Goal: Task Accomplishment & Management: Manage account settings

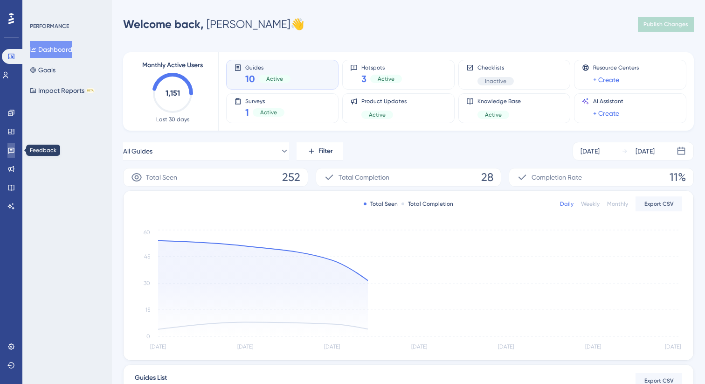
click at [12, 149] on icon at bounding box center [11, 151] width 7 height 6
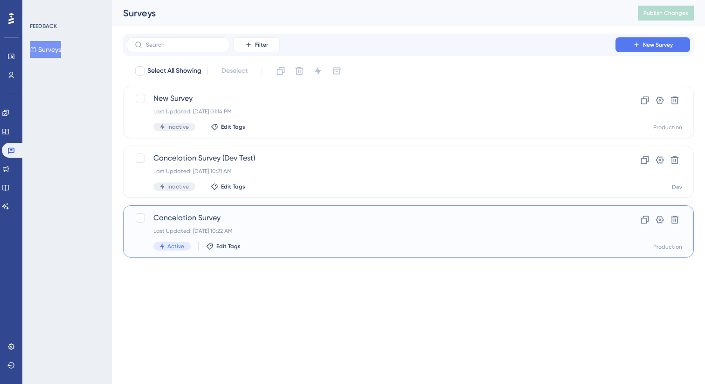
click at [238, 219] on span "Cancelation Survey" at bounding box center [370, 217] width 435 height 11
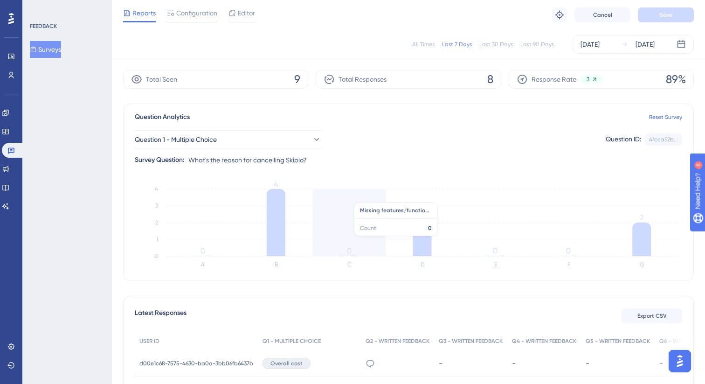
scroll to position [28, 0]
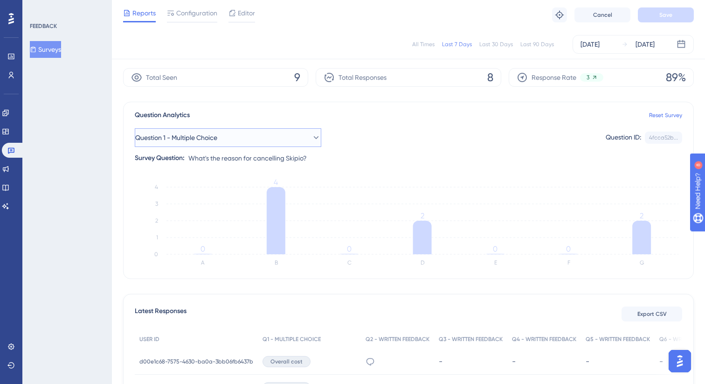
click at [298, 140] on button "Question 1 - Multiple Choice" at bounding box center [228, 137] width 186 height 19
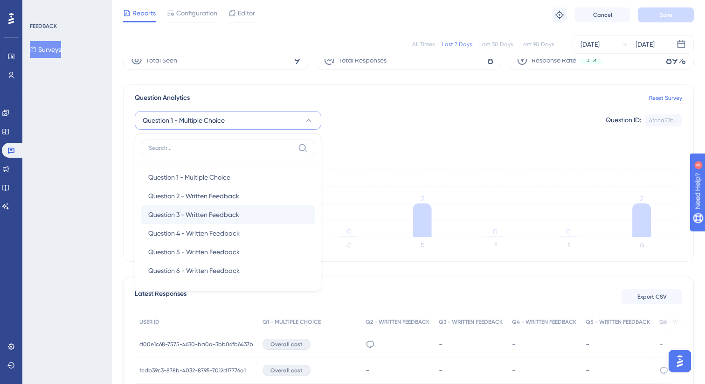
scroll to position [9, 0]
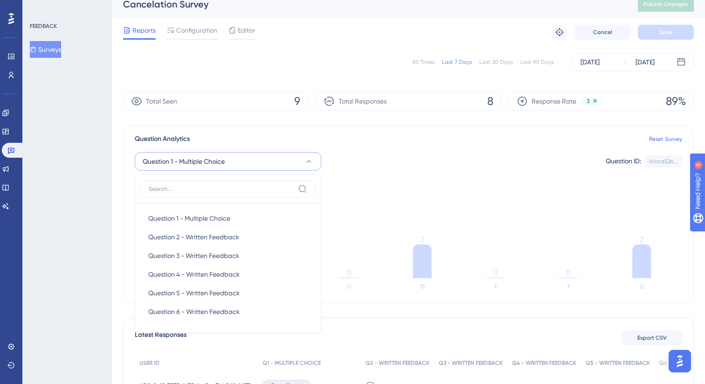
click at [394, 164] on div "Question 1 - Multiple Choice Question 1 - Multiple Choice Question 1 - Multiple…" at bounding box center [408, 161] width 547 height 19
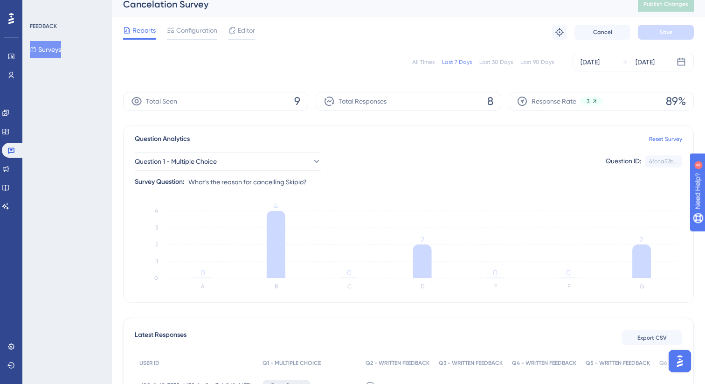
scroll to position [0, 0]
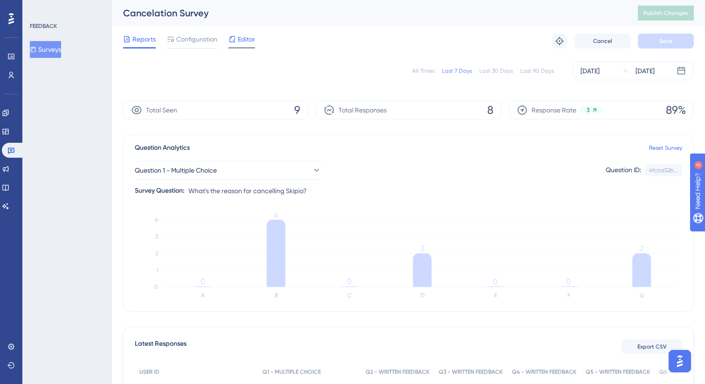
click at [248, 43] on span "Editor" at bounding box center [246, 39] width 17 height 11
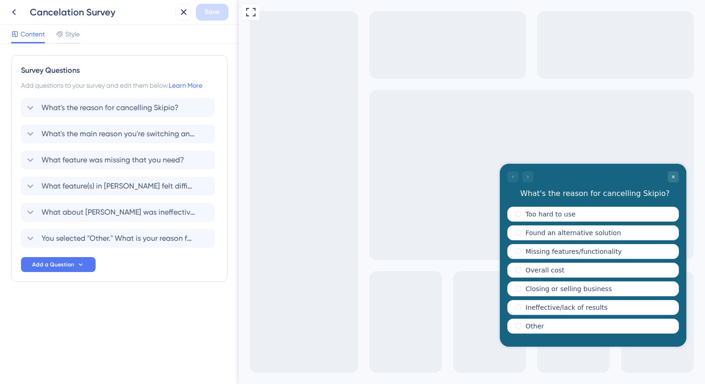
click at [514, 177] on div at bounding box center [520, 176] width 26 height 11
click at [529, 178] on div at bounding box center [520, 176] width 26 height 11
click at [535, 274] on div "Overall cost" at bounding box center [593, 269] width 172 height 15
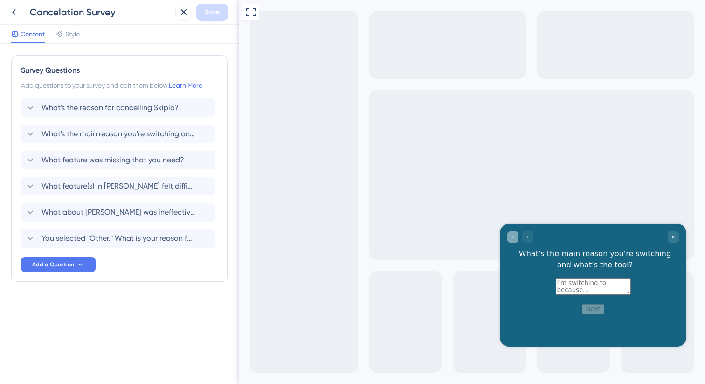
click at [512, 238] on icon "Go to Question 1" at bounding box center [513, 237] width 6 height 6
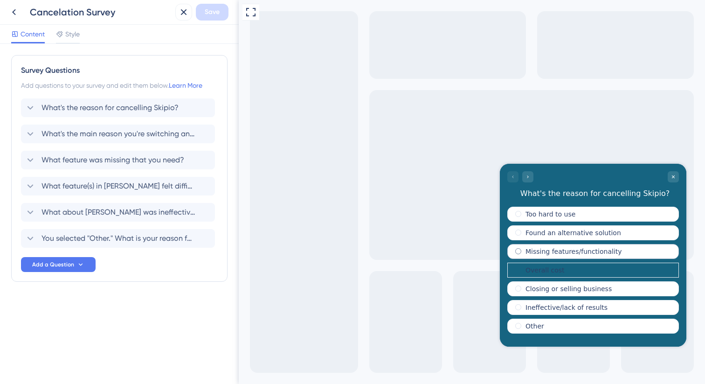
click at [540, 257] on div "Missing features/functionality" at bounding box center [593, 251] width 172 height 15
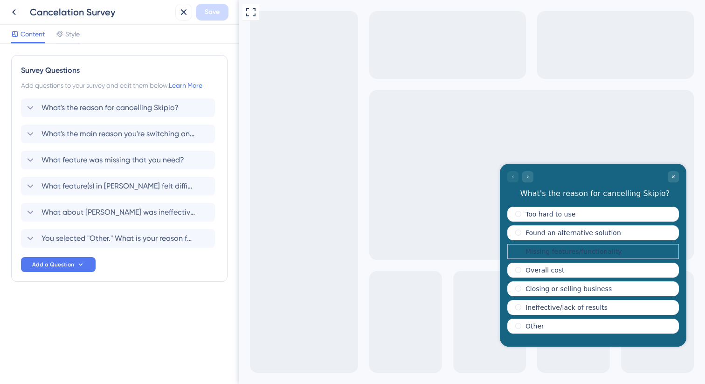
click at [521, 250] on div "Missing features/functionality" at bounding box center [593, 251] width 172 height 15
click at [521, 235] on div "Found an alternative solution" at bounding box center [593, 232] width 172 height 15
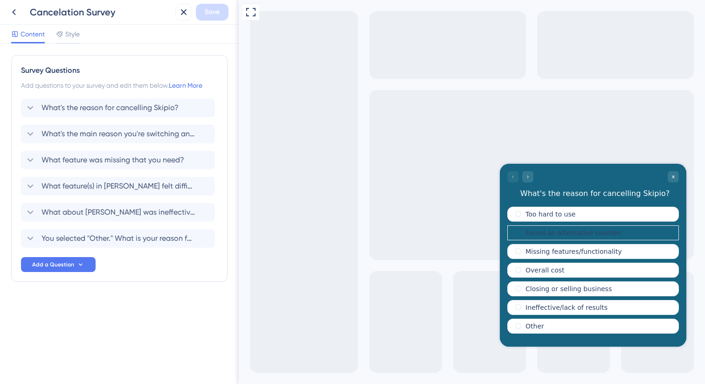
click at [517, 178] on div at bounding box center [520, 176] width 26 height 11
click at [538, 217] on label "Too hard to use" at bounding box center [550, 213] width 50 height 7
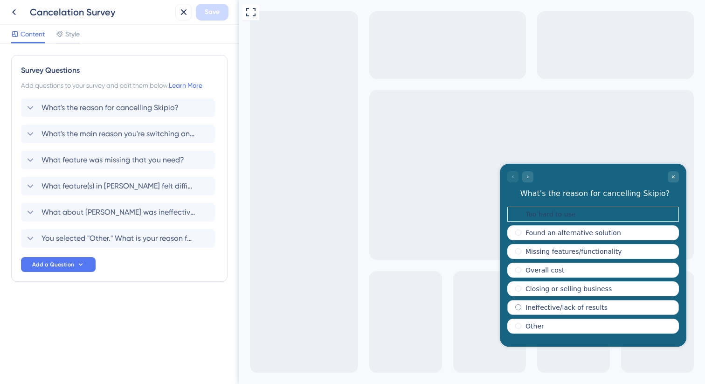
click at [521, 306] on div "Ineffective/lack of results" at bounding box center [593, 307] width 172 height 15
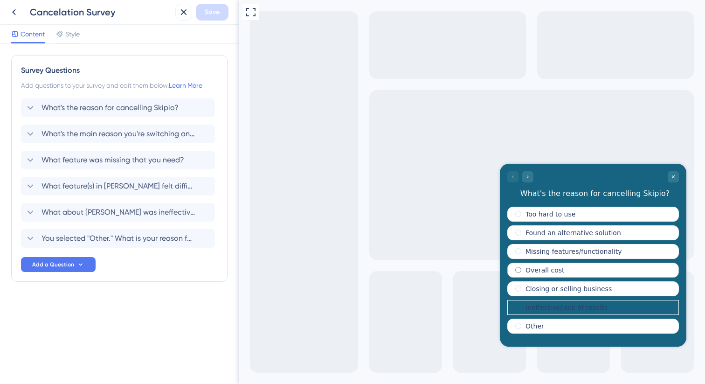
click at [513, 267] on div "Overall cost" at bounding box center [593, 269] width 172 height 15
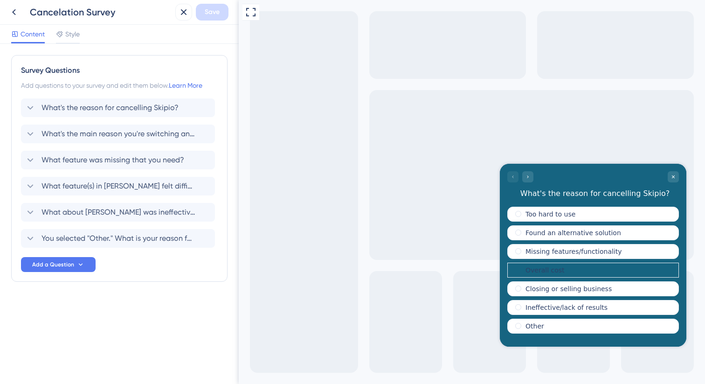
click at [114, 81] on div "Add questions to your survey and edit them below. Learn More" at bounding box center [119, 85] width 197 height 11
click at [28, 132] on icon at bounding box center [30, 133] width 11 height 11
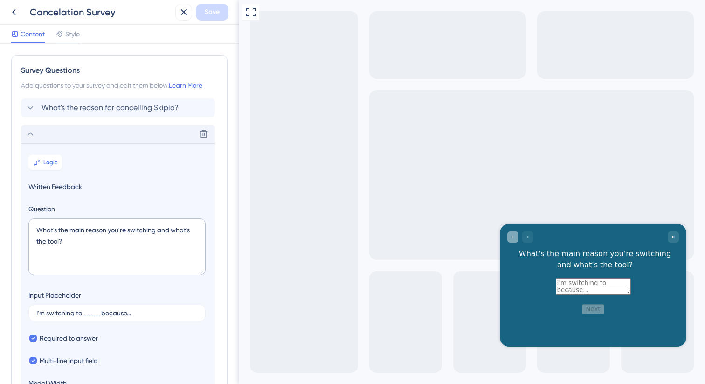
click at [516, 237] on div "Go to Question 1" at bounding box center [512, 236] width 11 height 11
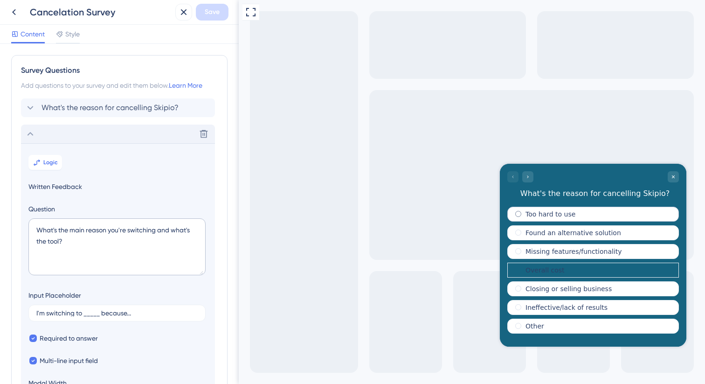
click at [517, 211] on span "radio group" at bounding box center [518, 214] width 6 height 6
click at [524, 212] on input "radio group" at bounding box center [524, 212] width 0 height 0
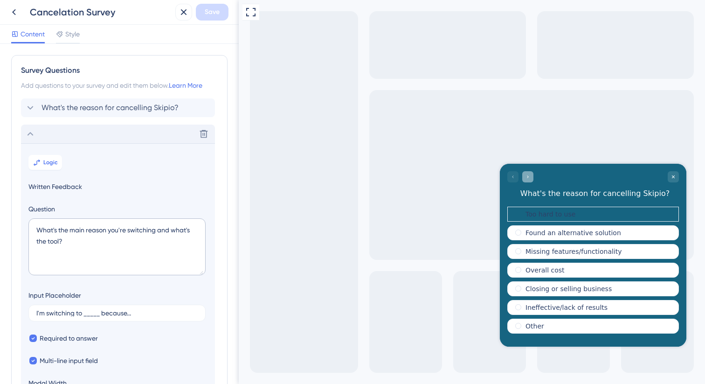
click at [526, 178] on icon "Go to Question 2" at bounding box center [528, 177] width 6 height 6
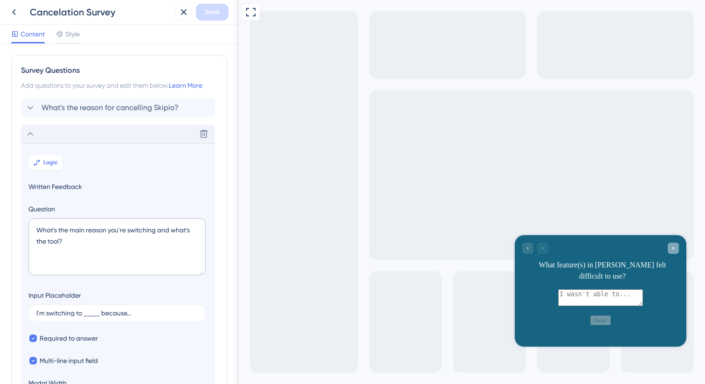
drag, startPoint x: 676, startPoint y: 249, endPoint x: 926, endPoint y: 466, distance: 331.2
click at [676, 249] on div "Close survey" at bounding box center [673, 247] width 11 height 11
click at [673, 247] on icon "Close survey" at bounding box center [673, 248] width 6 height 6
click at [676, 249] on div "Close survey" at bounding box center [673, 247] width 11 height 11
click at [180, 16] on icon at bounding box center [183, 12] width 11 height 11
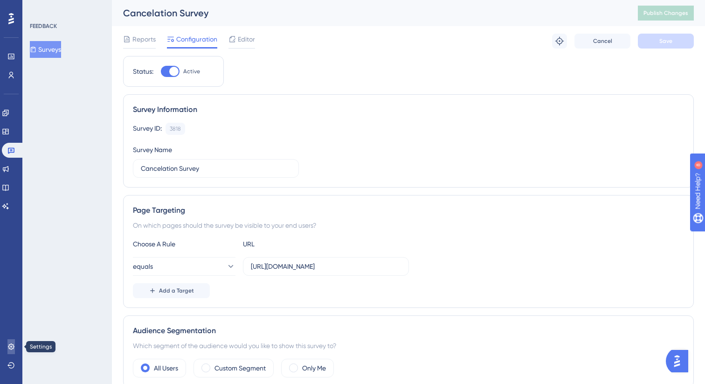
click at [9, 345] on icon at bounding box center [11, 346] width 6 height 6
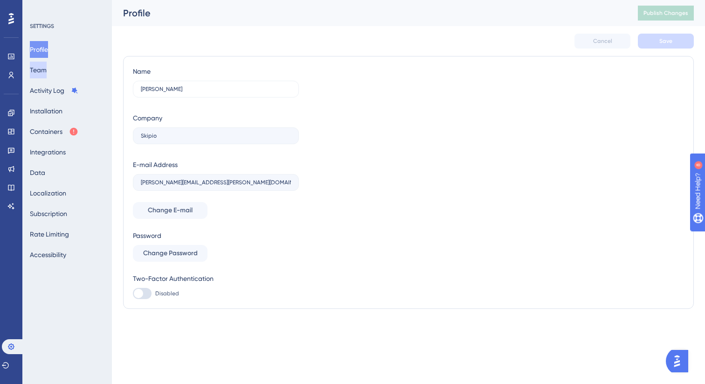
click at [46, 66] on button "Team" at bounding box center [38, 70] width 17 height 17
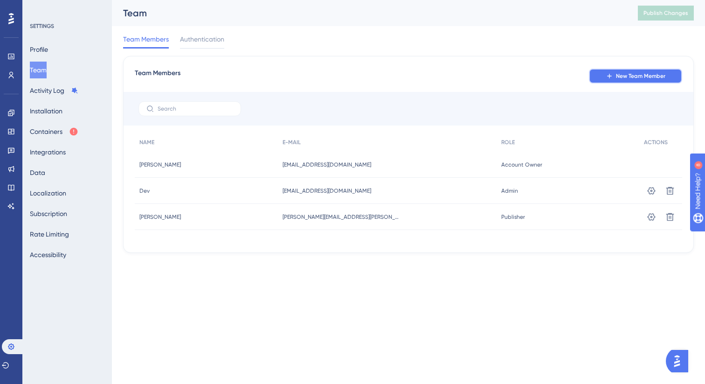
click at [622, 74] on span "New Team Member" at bounding box center [640, 75] width 49 height 7
click at [329, 165] on span "[EMAIL_ADDRESS][DOMAIN_NAME]" at bounding box center [327, 164] width 89 height 7
copy div "[EMAIL_ADDRESS][DOMAIN_NAME] [EMAIL_ADDRESS][DOMAIN_NAME]"
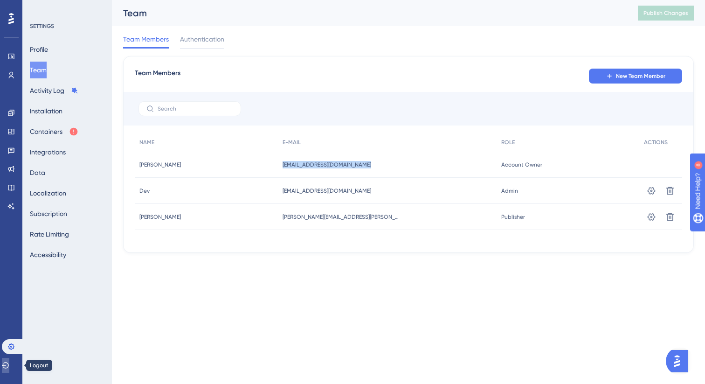
click at [9, 363] on icon at bounding box center [5, 364] width 7 height 7
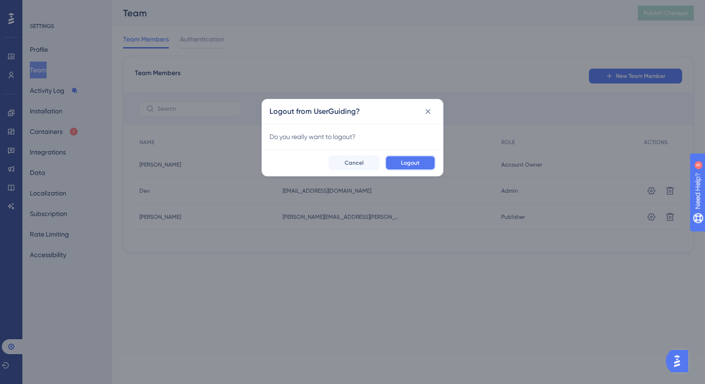
click at [407, 165] on span "Logout" at bounding box center [410, 162] width 19 height 7
